Goal: Task Accomplishment & Management: Manage account settings

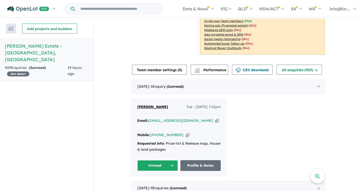
scroll to position [125, 0]
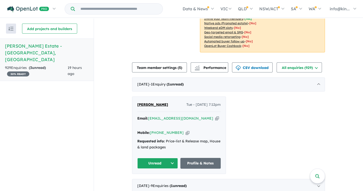
click at [215, 116] on icon "button" at bounding box center [217, 118] width 4 height 5
click at [165, 158] on button "Unread" at bounding box center [157, 163] width 41 height 11
click at [158, 181] on button "Assigned" at bounding box center [159, 187] width 44 height 12
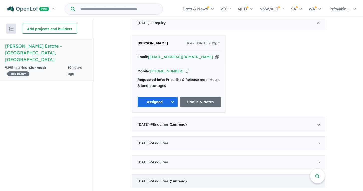
scroll to position [225, 0]
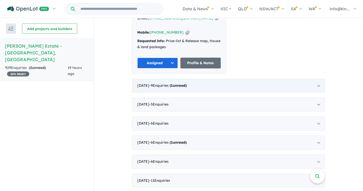
click at [319, 79] on div "[DATE] - 9 Enquir ies ( 1 unread)" at bounding box center [228, 86] width 193 height 14
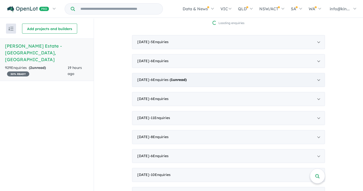
click at [318, 73] on div "[DATE] - 6 Enquir ies ( 1 unread)" at bounding box center [228, 80] width 193 height 14
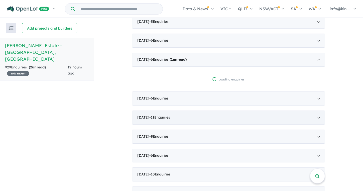
scroll to position [220, 0]
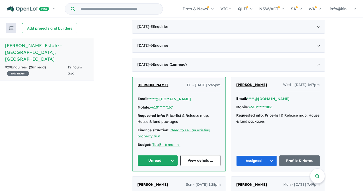
click at [160, 156] on button "Unread" at bounding box center [157, 160] width 40 height 11
click at [160, 178] on button "Assigned" at bounding box center [160, 184] width 44 height 12
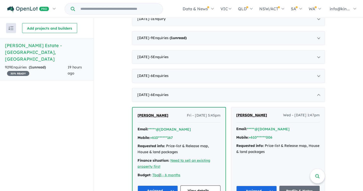
scroll to position [120, 0]
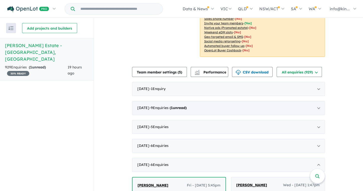
click at [319, 102] on div "[DATE] - 9 Enquir ies ( 1 unread)" at bounding box center [228, 108] width 193 height 14
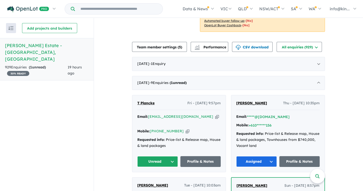
scroll to position [170, 0]
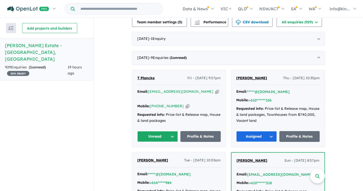
click at [215, 89] on icon "button" at bounding box center [217, 91] width 4 height 5
click at [152, 131] on button "Unread" at bounding box center [157, 136] width 41 height 11
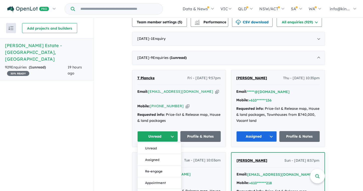
click at [151, 154] on button "Assigned" at bounding box center [159, 160] width 44 height 12
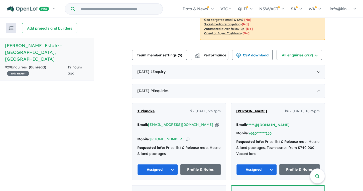
scroll to position [95, 0]
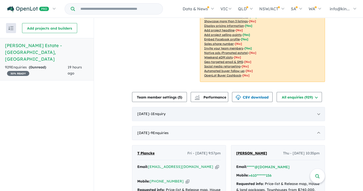
click at [316, 107] on div "[DATE] - 1 Enquir y ( 0 unread)" at bounding box center [228, 114] width 193 height 14
